Goal: Navigation & Orientation: Find specific page/section

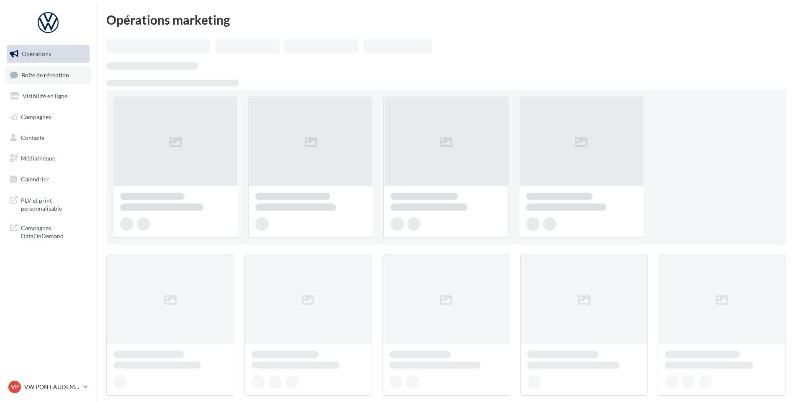
click at [68, 71] on link "Boîte de réception" at bounding box center [48, 75] width 86 height 18
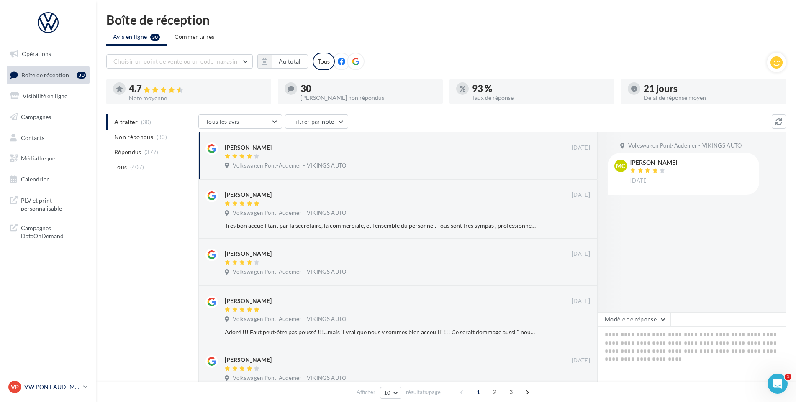
click at [38, 383] on p "VW PONT AUDEMER" at bounding box center [52, 387] width 56 height 8
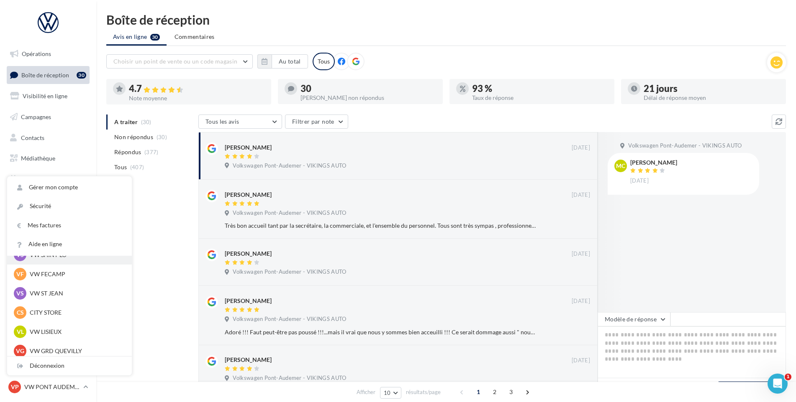
scroll to position [125, 0]
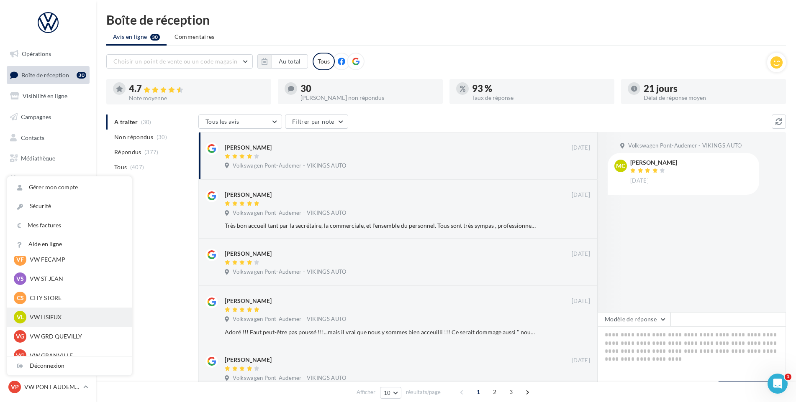
click at [51, 317] on p "VW LISIEUX" at bounding box center [76, 317] width 92 height 8
